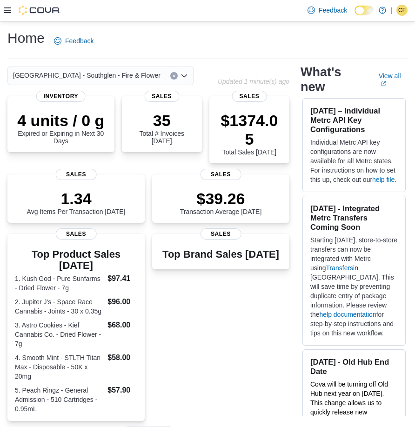
click at [8, 14] on icon at bounding box center [7, 10] width 7 height 7
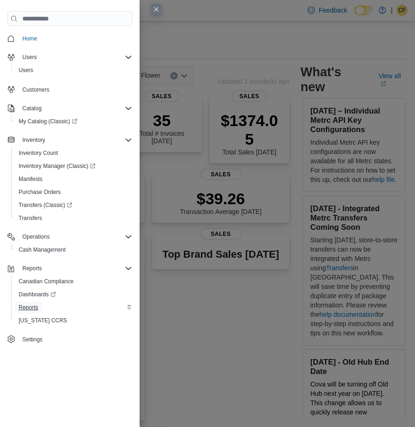
click at [31, 305] on span "Reports" at bounding box center [29, 307] width 20 height 7
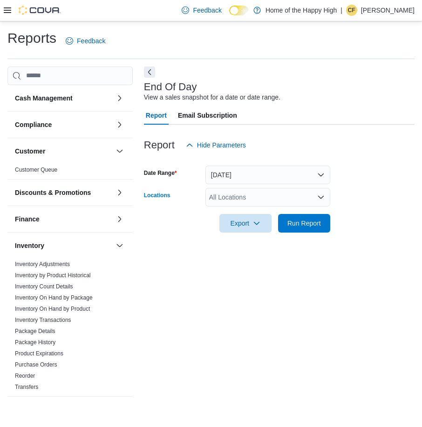
click at [277, 196] on div "All Locations" at bounding box center [267, 197] width 125 height 19
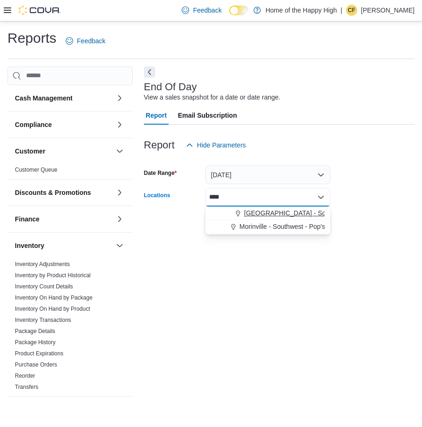
type input "****"
click at [285, 215] on span "Winnipeg - Southglen - Fire & Flower" at bounding box center [318, 213] width 148 height 9
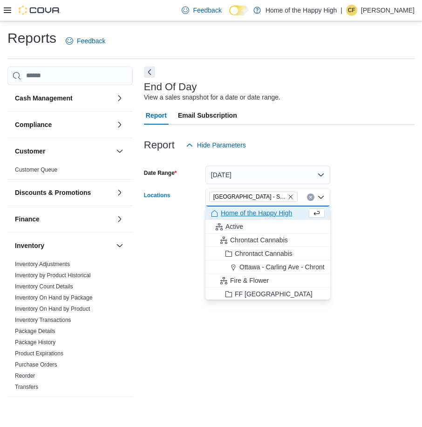
click at [310, 121] on div "Report Email Subscription" at bounding box center [279, 115] width 271 height 19
